Goal: Browse casually: Explore the website without a specific task or goal

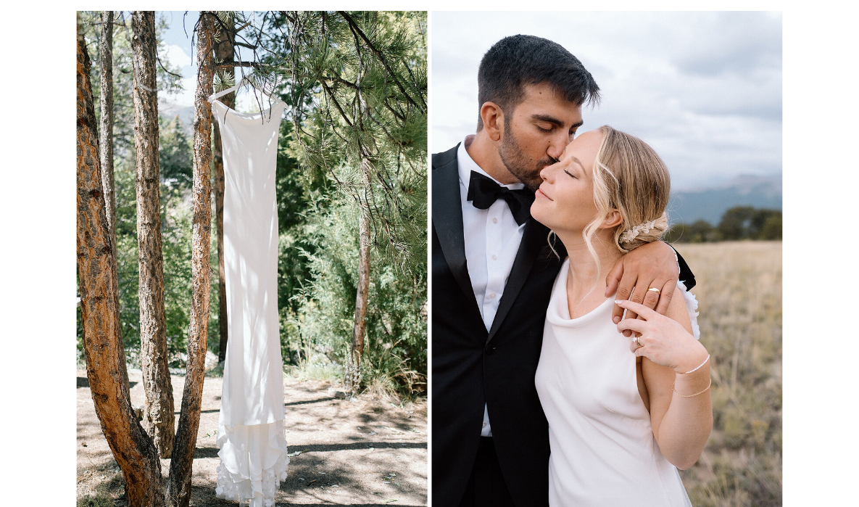
scroll to position [252, 0]
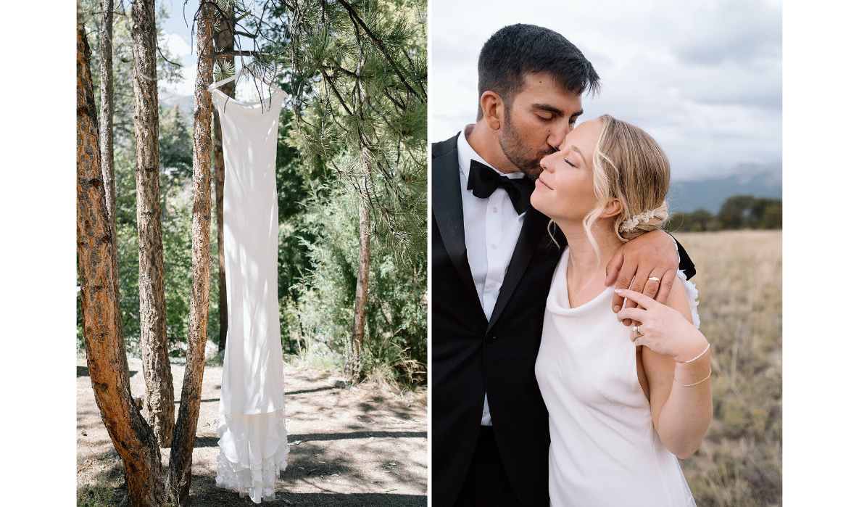
click at [196, 253] on img at bounding box center [252, 259] width 351 height 519
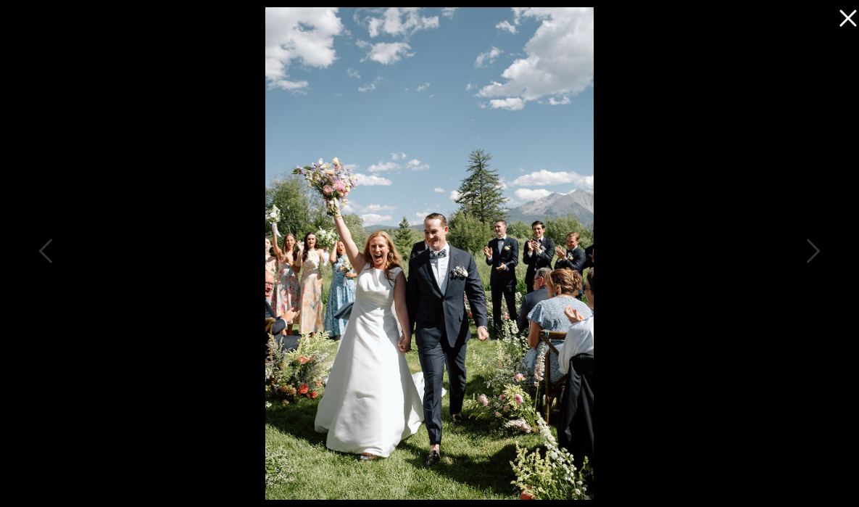
click at [2, 104] on div at bounding box center [429, 253] width 859 height 507
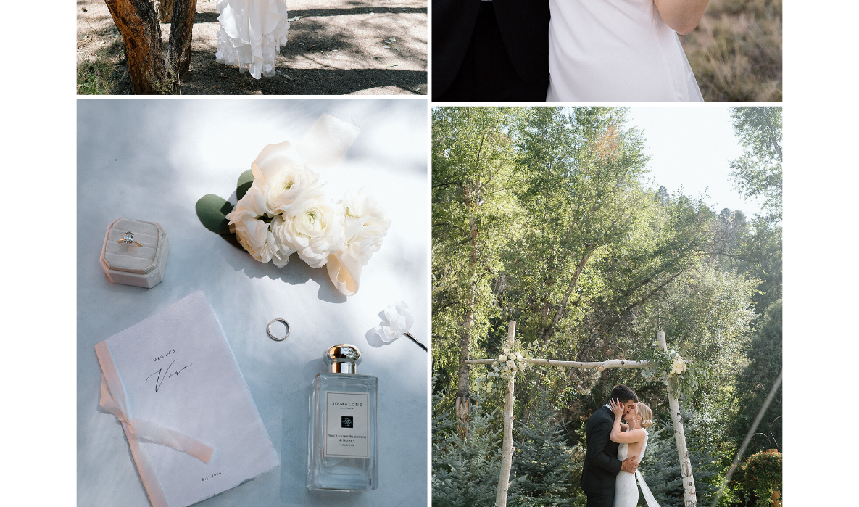
scroll to position [0, 0]
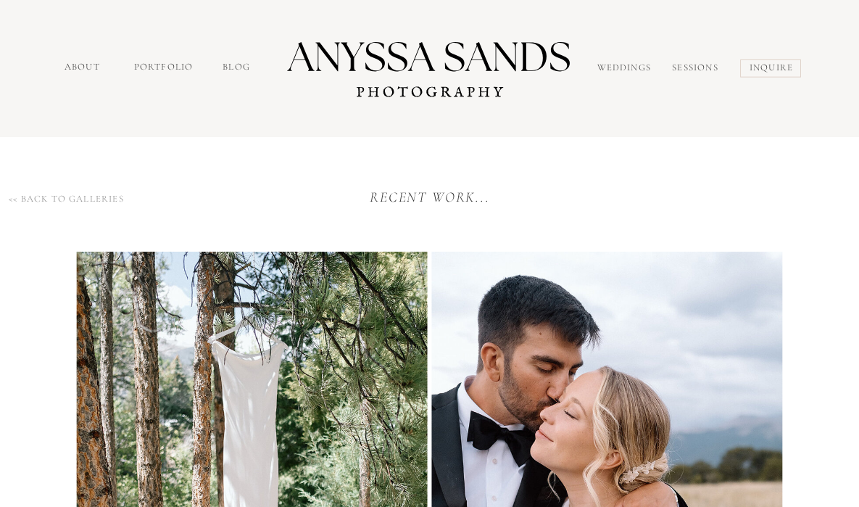
click at [99, 196] on h3 "<< back to galleries" at bounding box center [66, 198] width 178 height 12
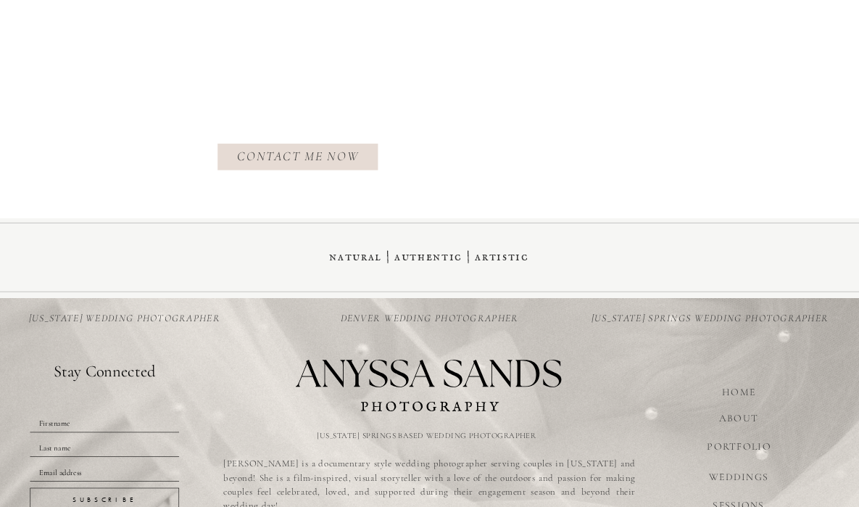
scroll to position [1536, 0]
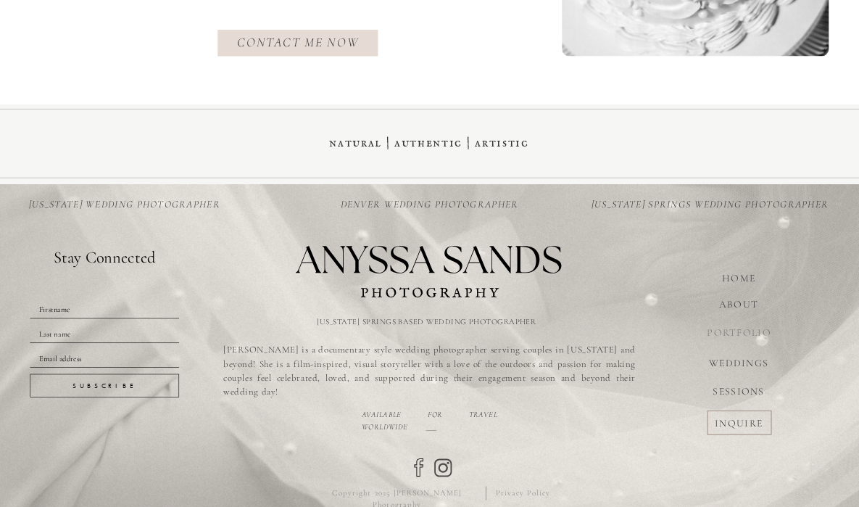
click at [753, 331] on nav "PORTFOLIO" at bounding box center [739, 332] width 68 height 14
click at [740, 329] on nav "PORTFOLIO" at bounding box center [739, 332] width 68 height 14
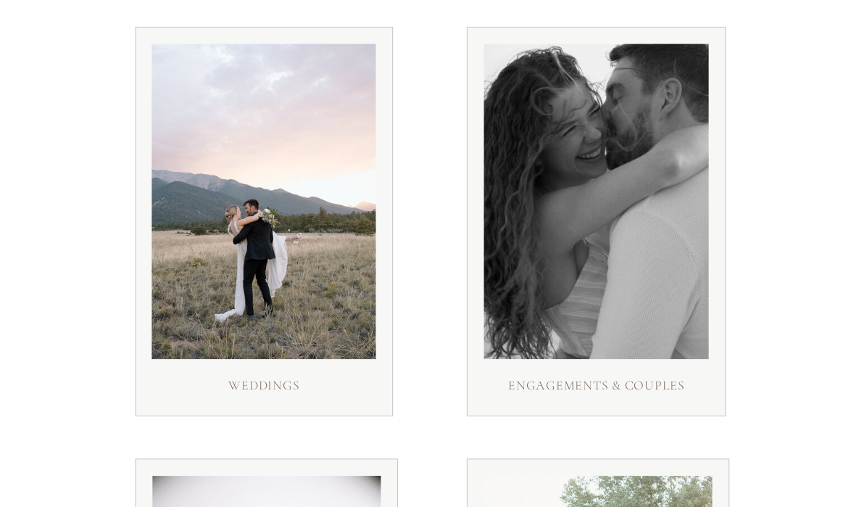
scroll to position [232, 0]
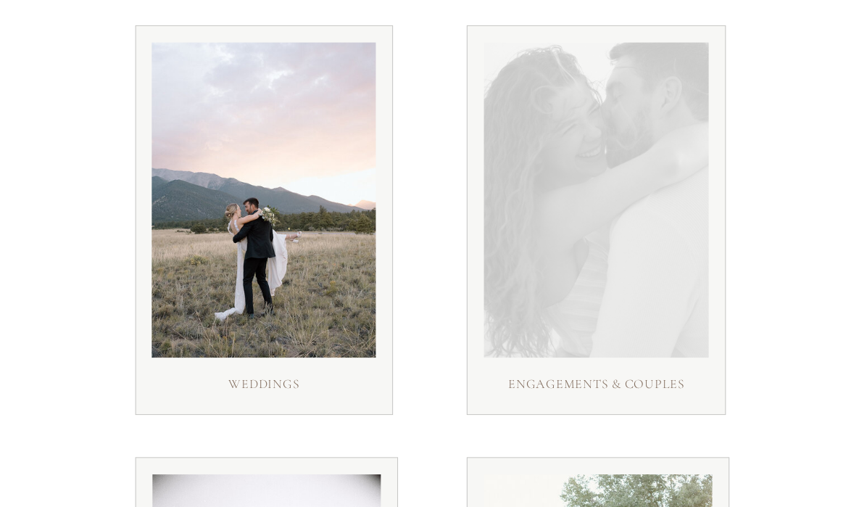
click at [669, 214] on div at bounding box center [596, 199] width 225 height 315
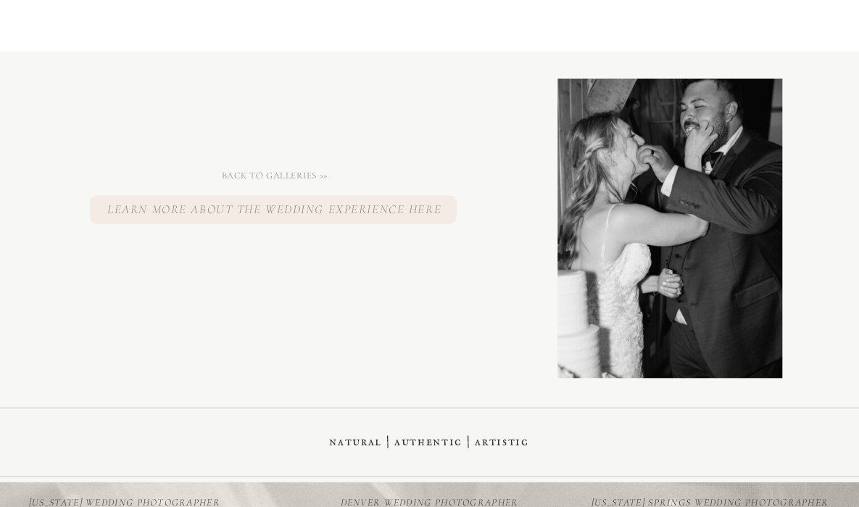
scroll to position [5616, 0]
click at [277, 177] on h3 "Back to galleries >>" at bounding box center [274, 177] width 122 height 14
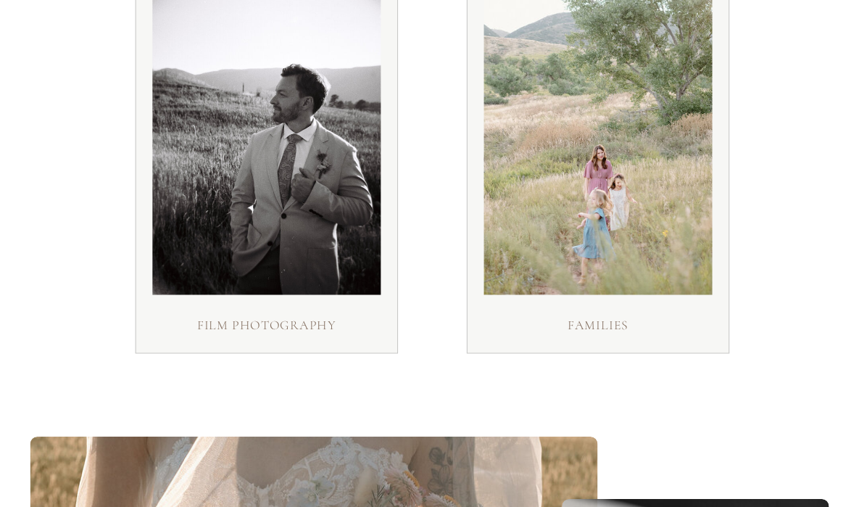
scroll to position [750, 0]
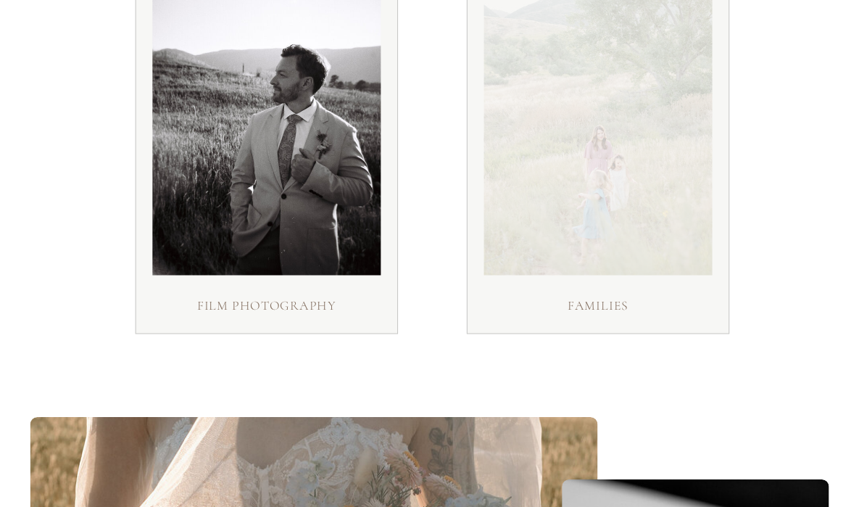
click at [621, 178] on div at bounding box center [598, 115] width 228 height 319
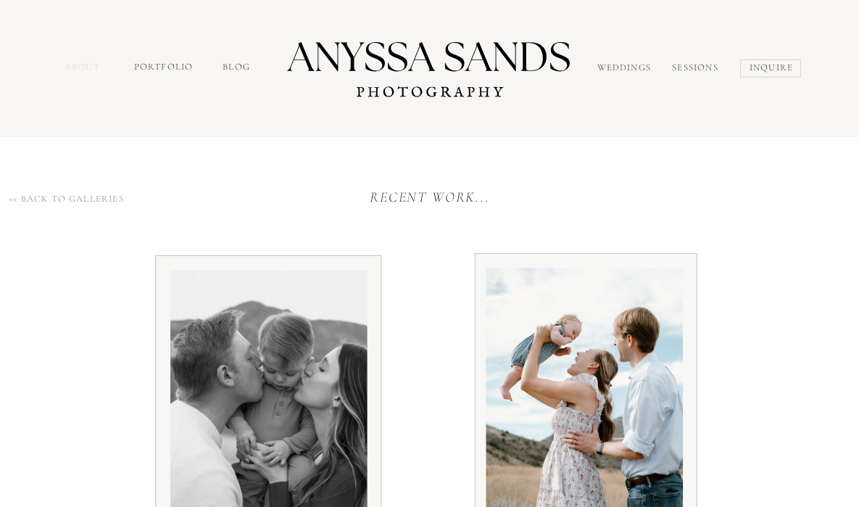
click at [96, 67] on nav "about" at bounding box center [84, 68] width 39 height 17
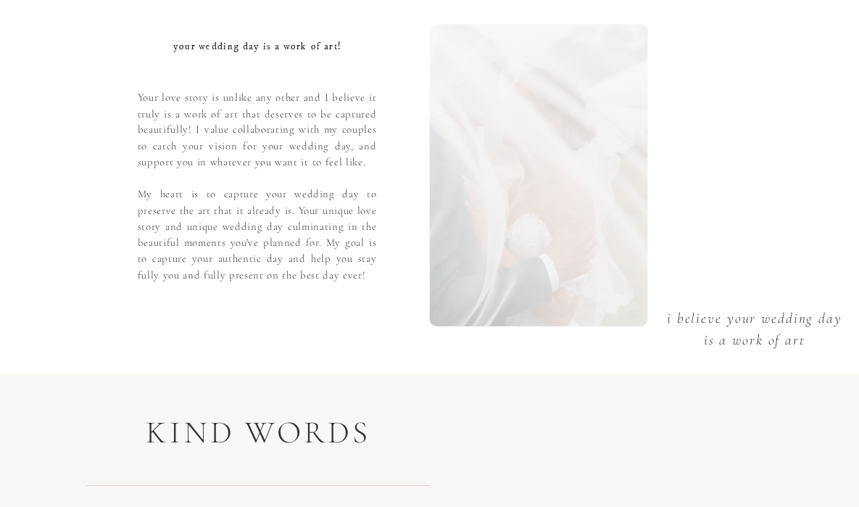
scroll to position [1092, 0]
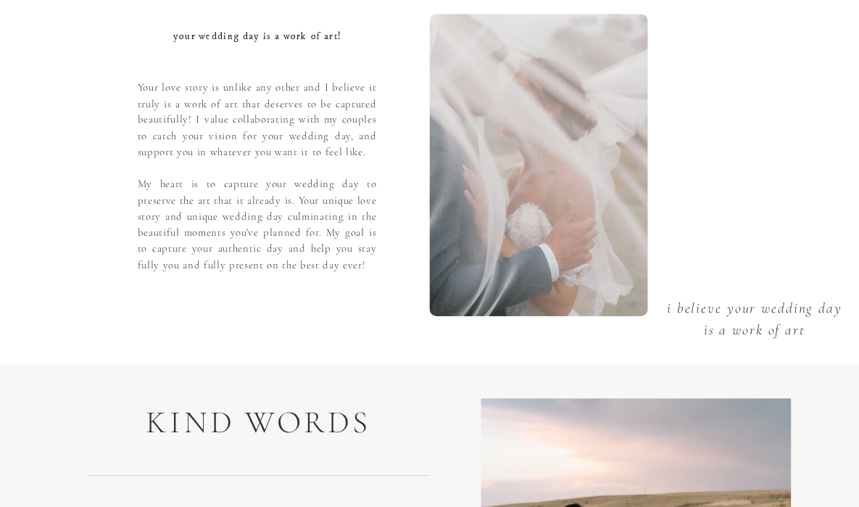
click at [149, 288] on div "portfolio about Weddings inquire Blog sessions For me, photography is not just …" at bounding box center [429, 187] width 859 height 2559
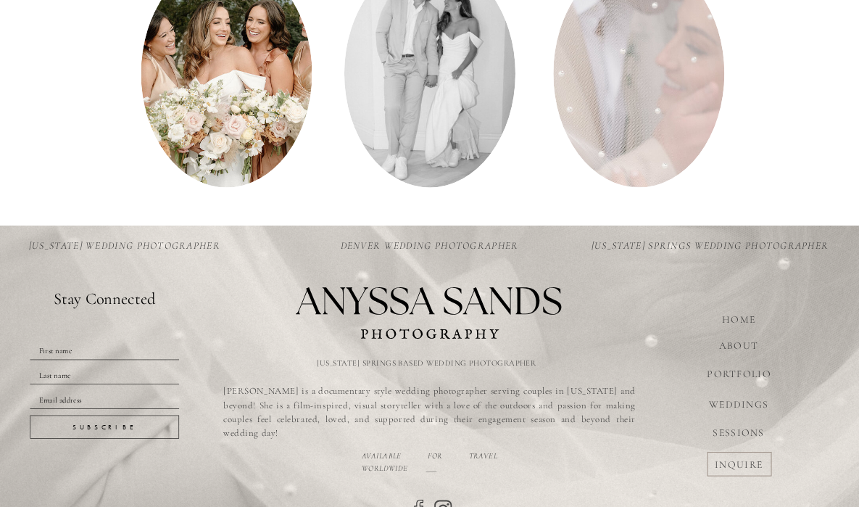
scroll to position [2053, 0]
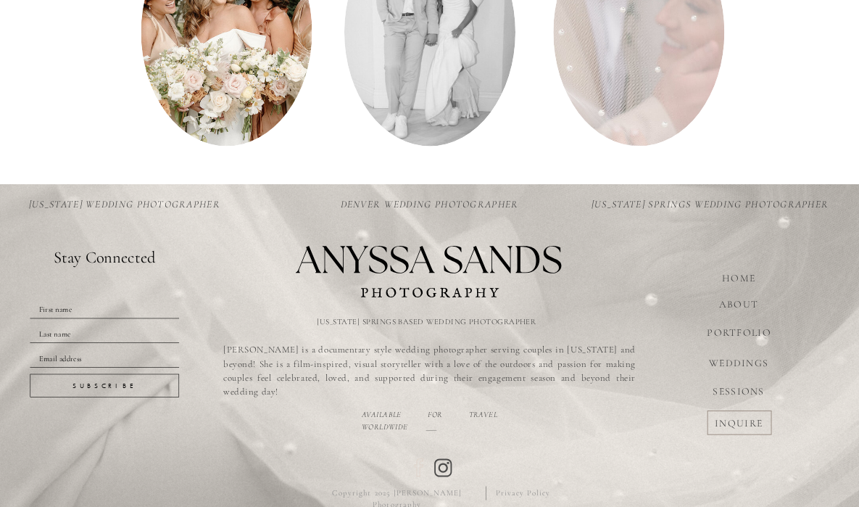
click at [421, 476] on icon at bounding box center [419, 466] width 25 height 29
